Goal: Information Seeking & Learning: Check status

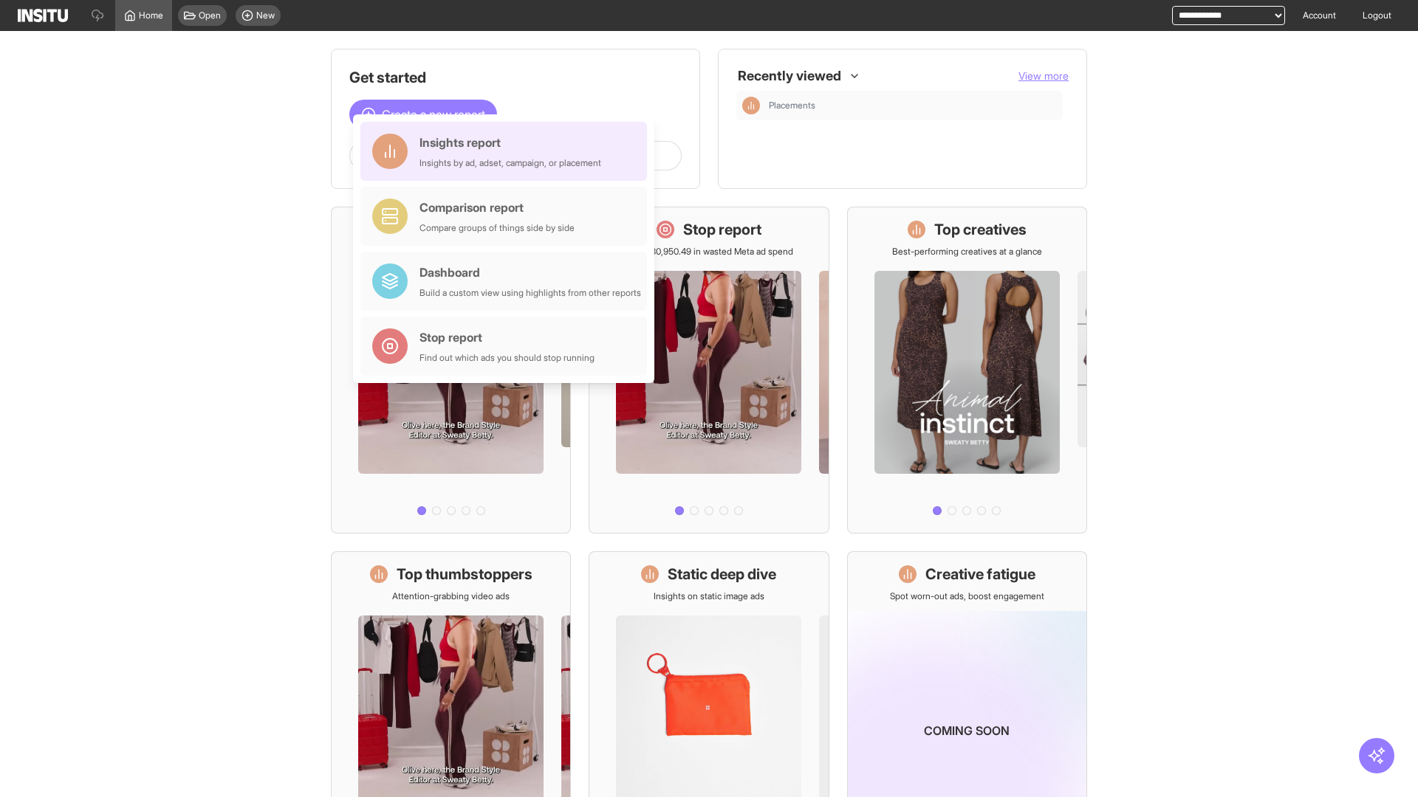
click at [507, 151] on div "Insights report Insights by ad, adset, campaign, or placement" at bounding box center [510, 151] width 182 height 35
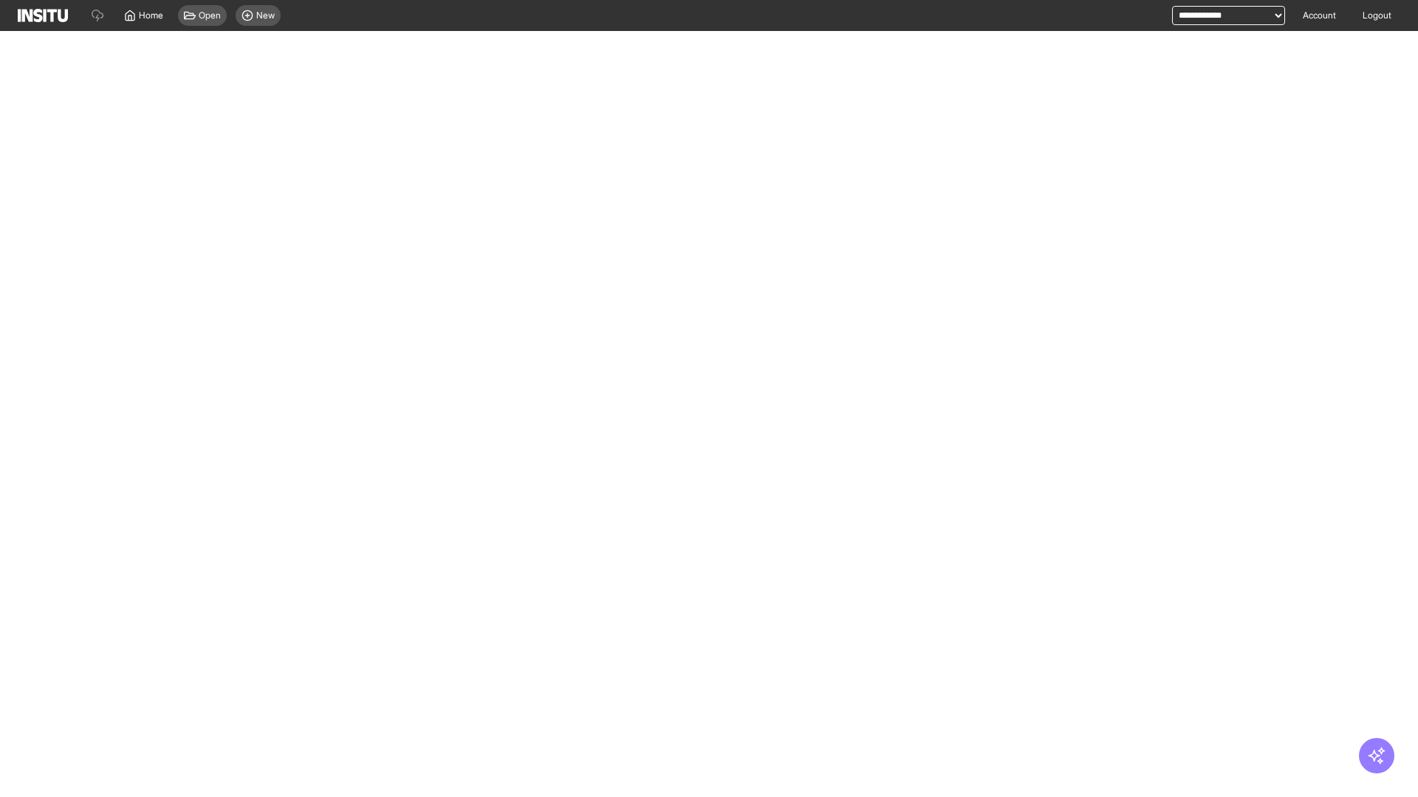
select select "**"
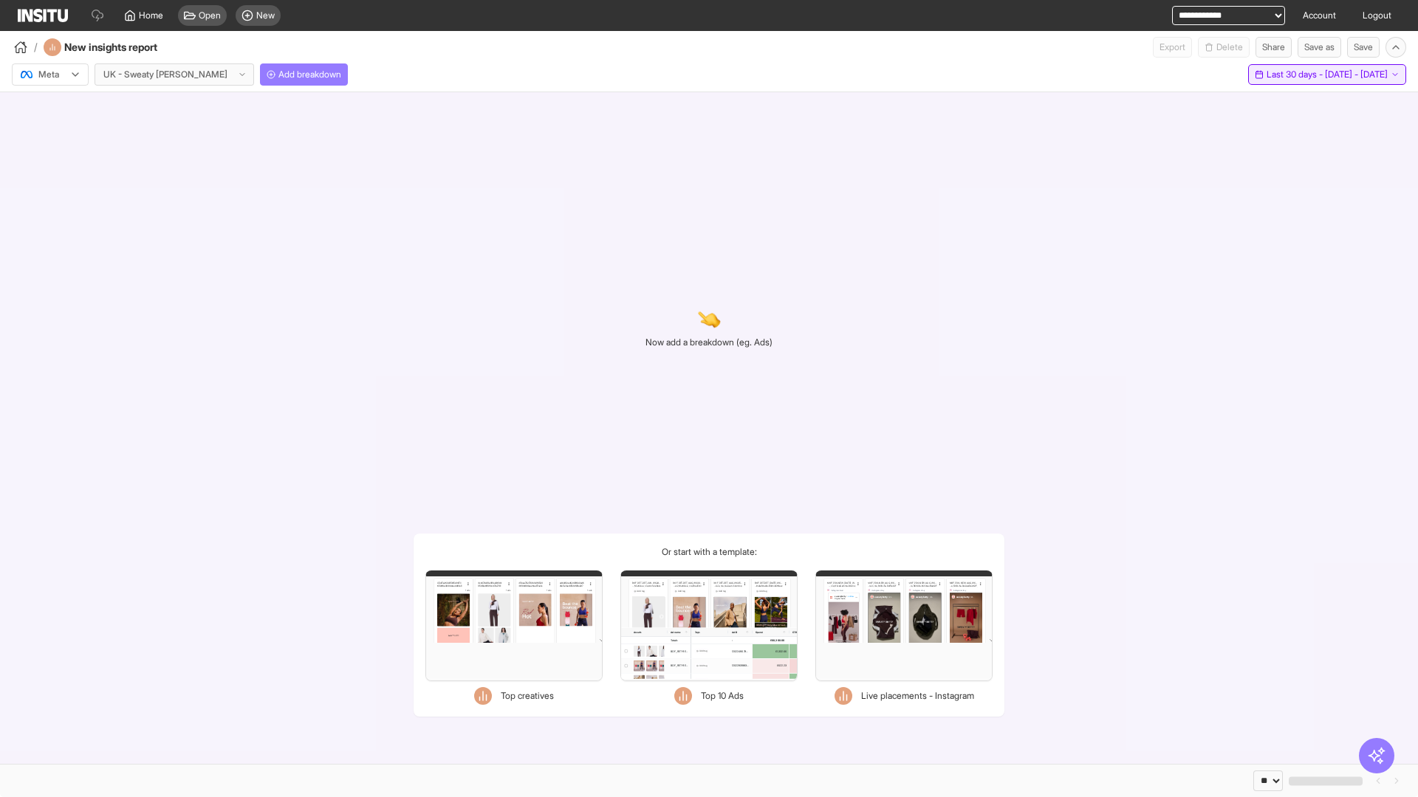
click at [1297, 75] on span "Last 30 days - [DATE] - [DATE]" at bounding box center [1326, 75] width 121 height 12
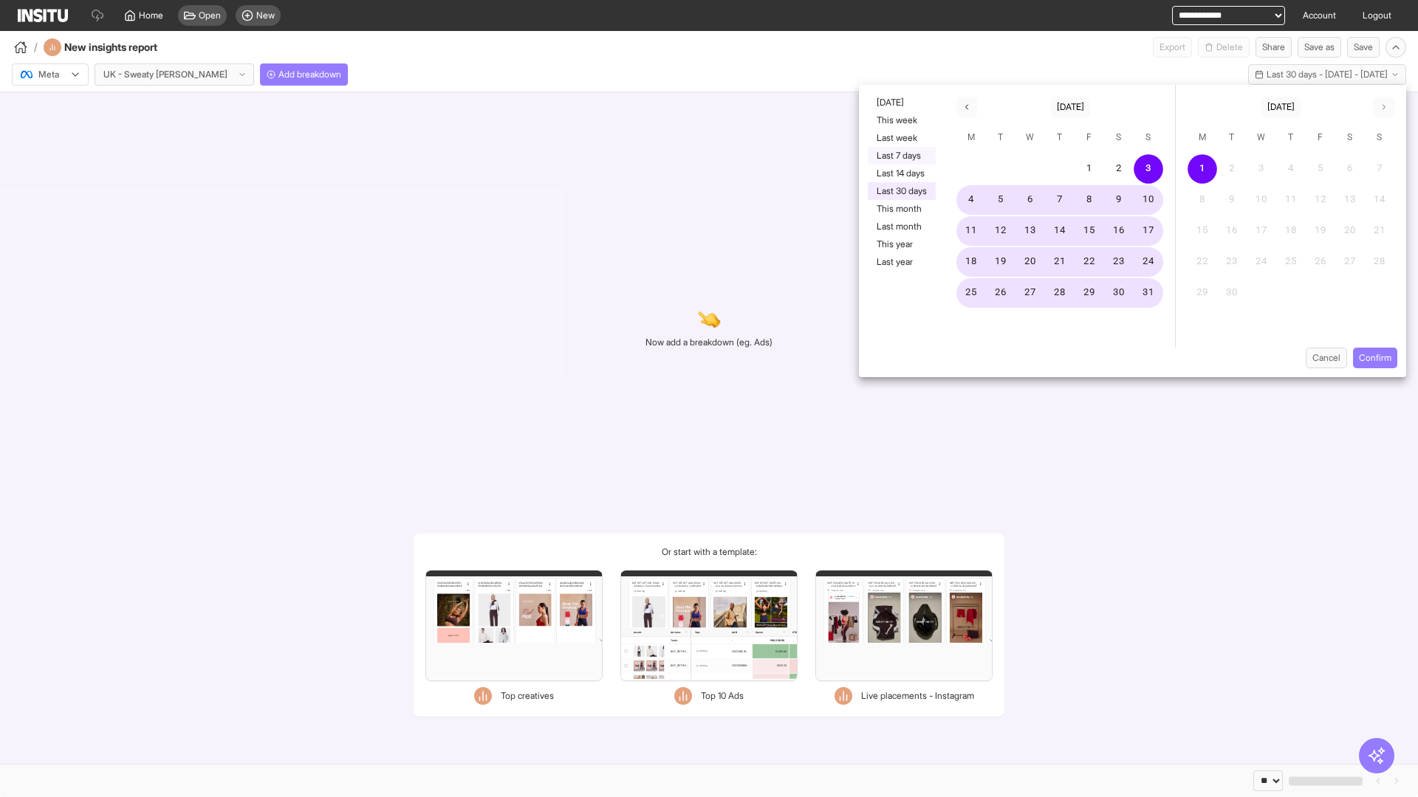
click at [900, 156] on button "Last 7 days" at bounding box center [902, 156] width 68 height 18
